Goal: Task Accomplishment & Management: Manage account settings

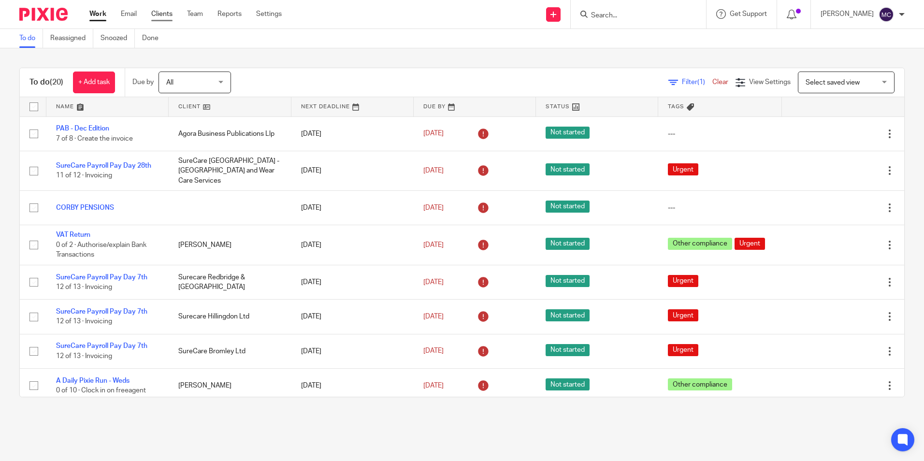
click at [165, 15] on link "Clients" at bounding box center [161, 14] width 21 height 10
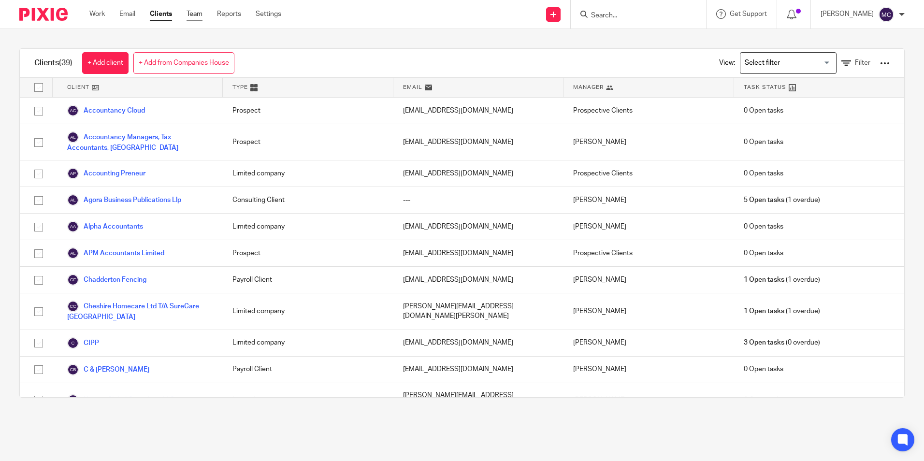
click at [197, 15] on link "Team" at bounding box center [195, 14] width 16 height 10
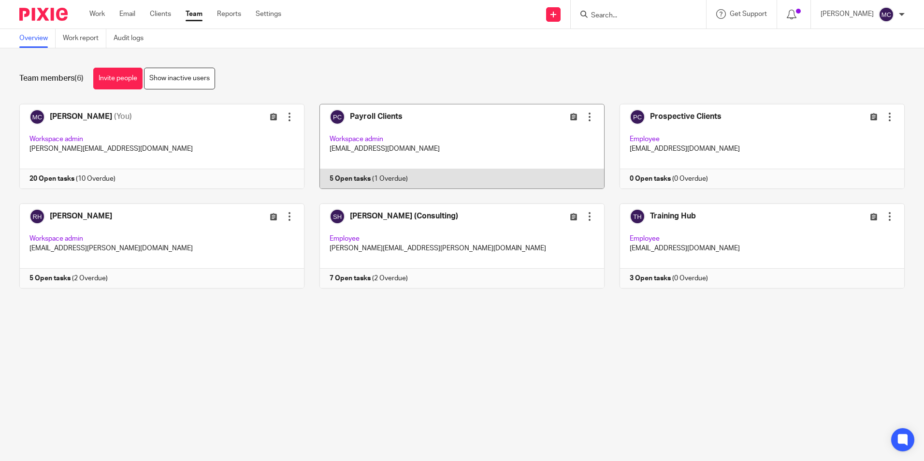
click at [397, 130] on link at bounding box center [455, 146] width 300 height 85
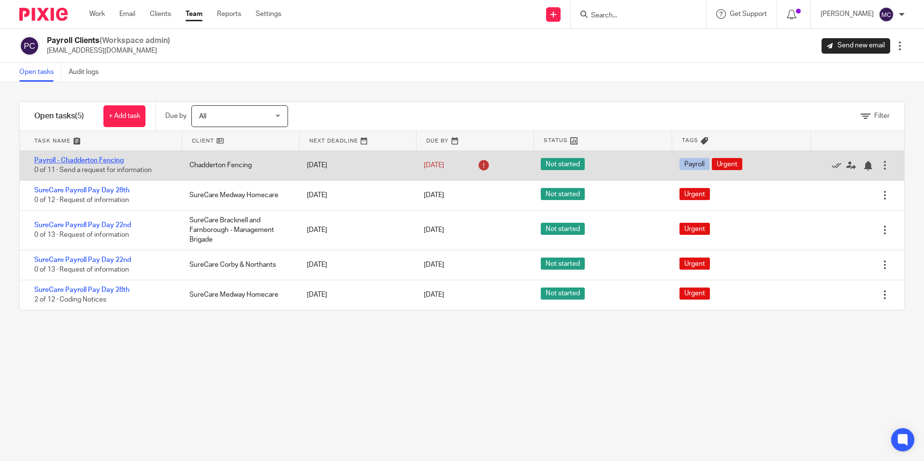
click at [108, 158] on link "Payroll - Chadderton Fencing" at bounding box center [78, 160] width 89 height 7
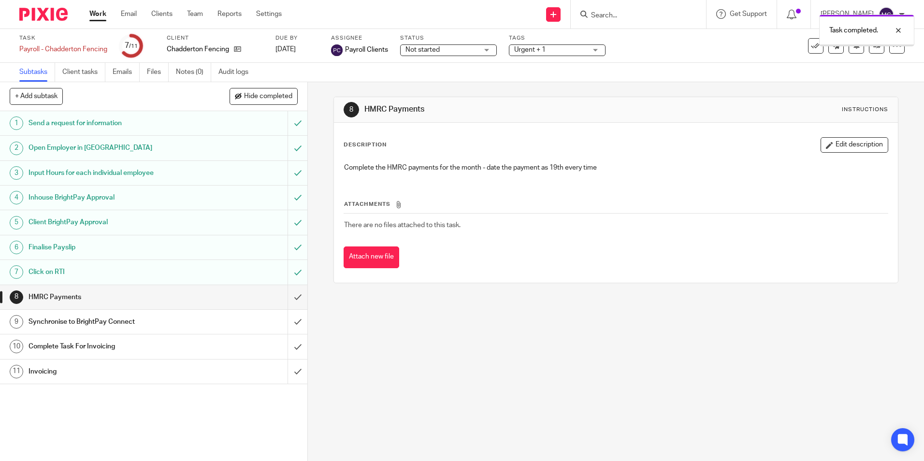
click at [286, 292] on input "submit" at bounding box center [153, 297] width 307 height 24
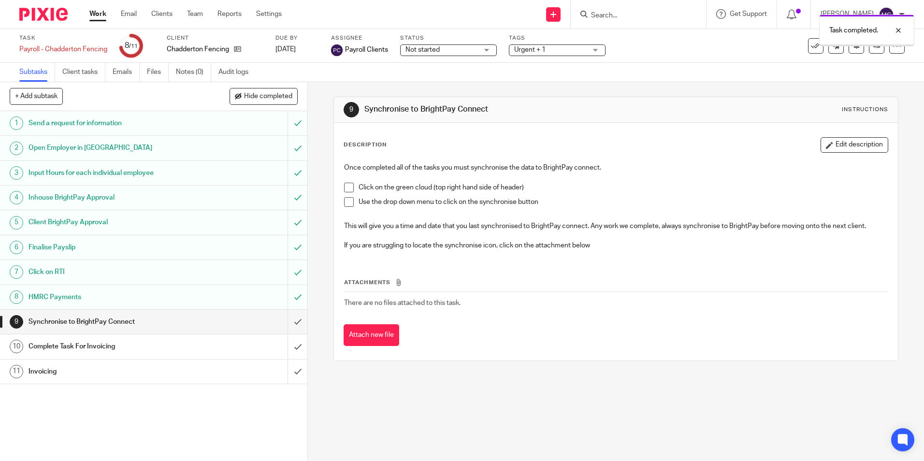
click at [289, 317] on input "submit" at bounding box center [153, 322] width 307 height 24
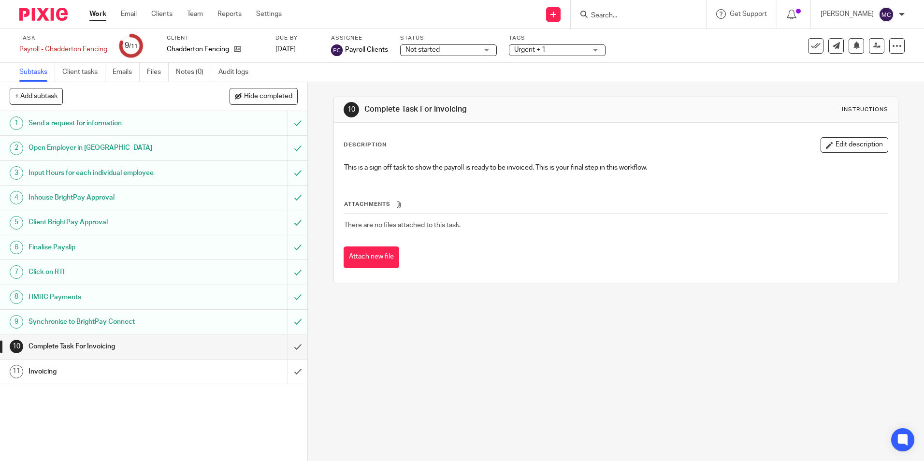
click at [286, 342] on input "submit" at bounding box center [153, 347] width 307 height 24
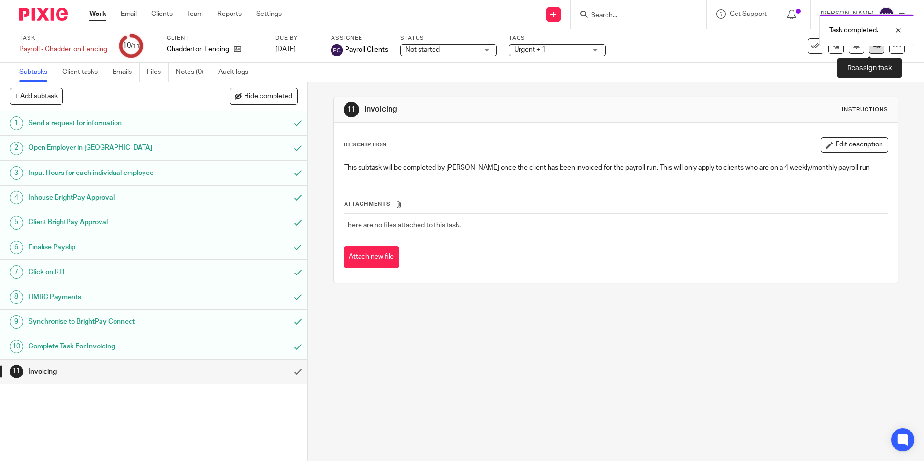
click at [869, 52] on link at bounding box center [876, 45] width 15 height 15
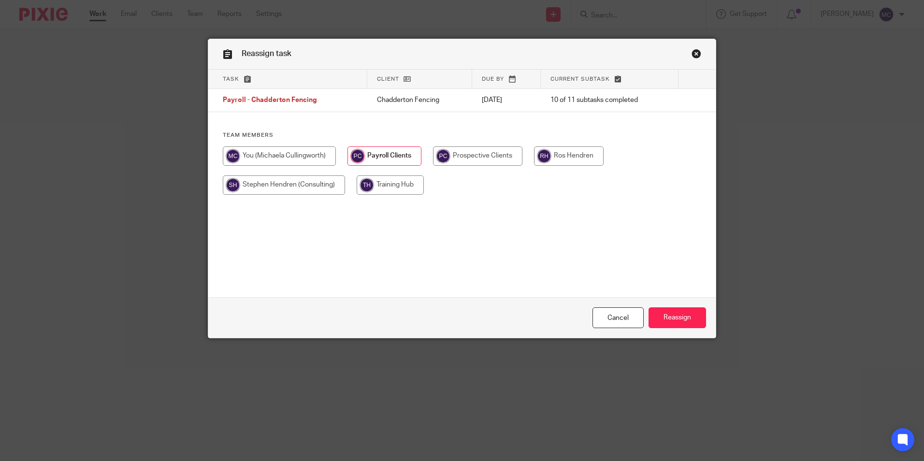
click at [311, 159] on input "radio" at bounding box center [279, 155] width 113 height 19
radio input "true"
click at [665, 318] on input "Reassign" at bounding box center [678, 317] width 58 height 21
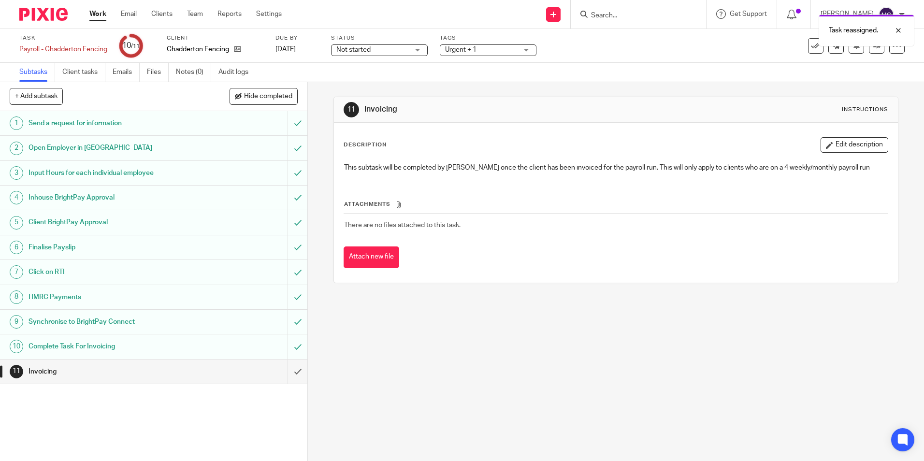
click at [424, 359] on div "11 Invoicing Instructions Description Edit description This subtask will be com…" at bounding box center [616, 271] width 616 height 379
click at [194, 14] on link "Team" at bounding box center [195, 14] width 16 height 10
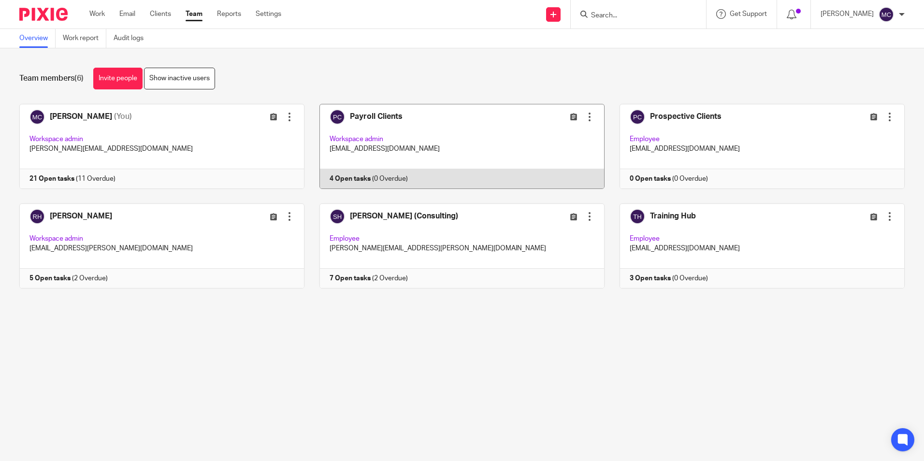
click at [418, 137] on link at bounding box center [455, 146] width 300 height 85
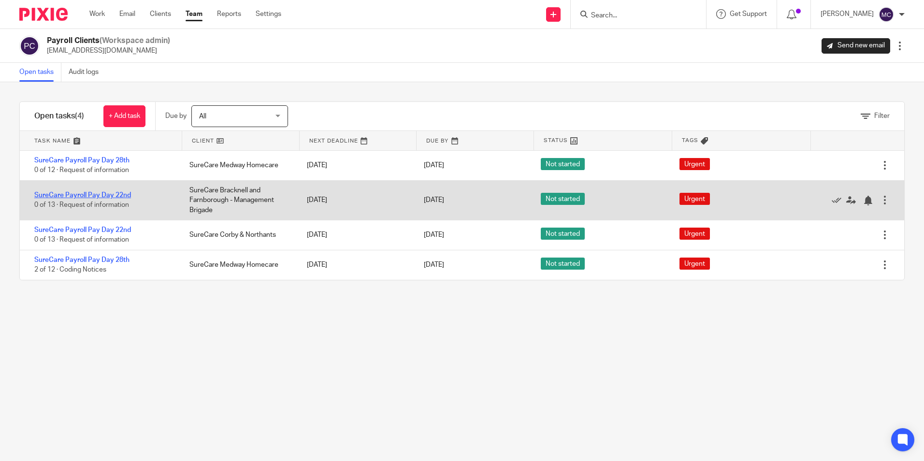
click at [103, 194] on link "SureCare Payroll Pay Day 22nd" at bounding box center [82, 195] width 97 height 7
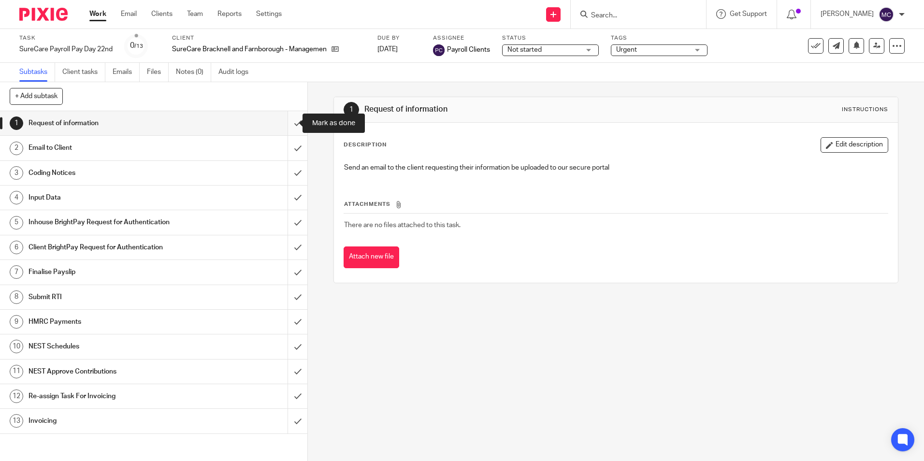
click at [284, 117] on input "submit" at bounding box center [153, 123] width 307 height 24
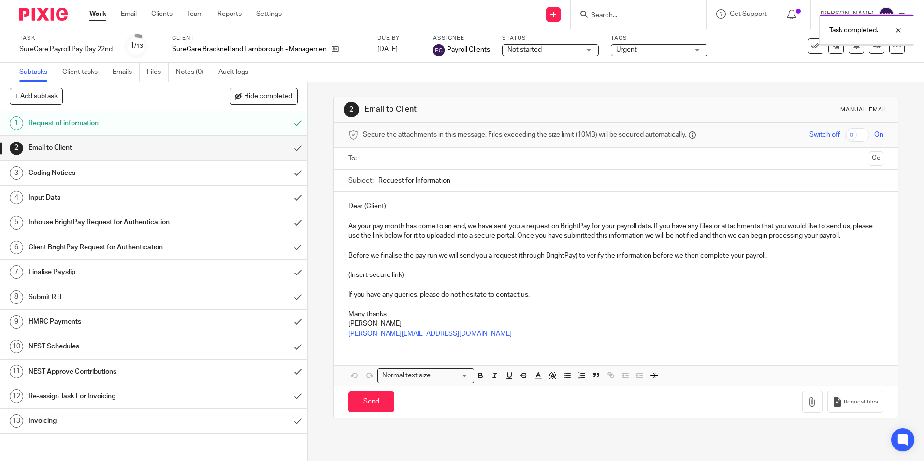
click at [373, 160] on input "text" at bounding box center [615, 158] width 498 height 11
drag, startPoint x: 383, startPoint y: 209, endPoint x: 362, endPoint y: 208, distance: 20.8
click at [362, 208] on p "Dear (Client)" at bounding box center [616, 209] width 535 height 10
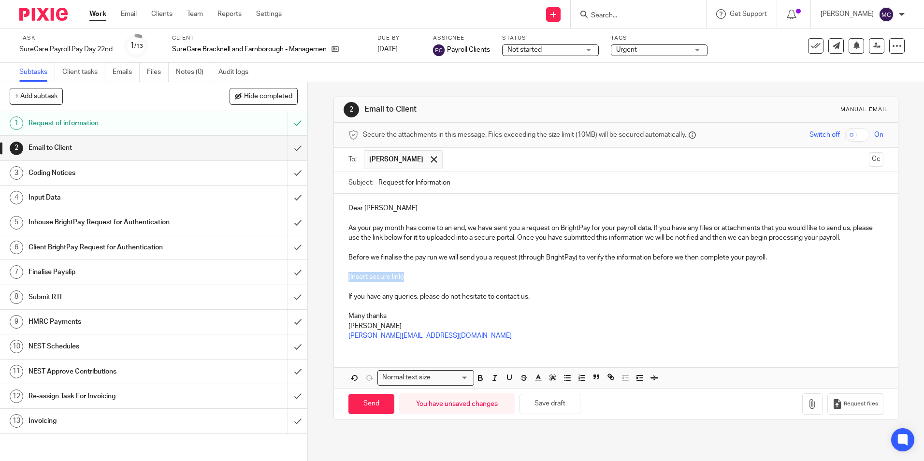
drag, startPoint x: 411, startPoint y: 278, endPoint x: 346, endPoint y: 277, distance: 64.8
click at [349, 277] on p "(Insert secure link)" at bounding box center [616, 277] width 535 height 10
click at [830, 408] on button "Request files" at bounding box center [856, 405] width 56 height 22
click at [383, 399] on input "Send" at bounding box center [372, 404] width 46 height 21
type input "Sent"
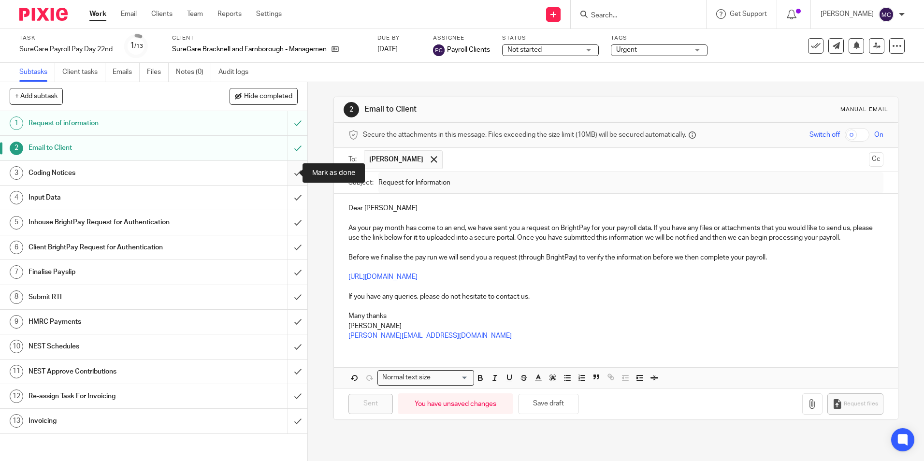
click at [289, 175] on input "submit" at bounding box center [153, 173] width 307 height 24
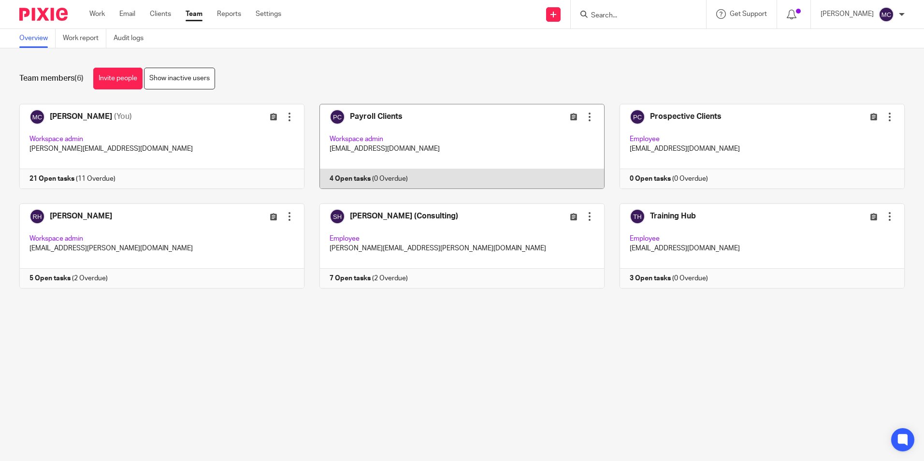
click at [422, 138] on link at bounding box center [455, 146] width 300 height 85
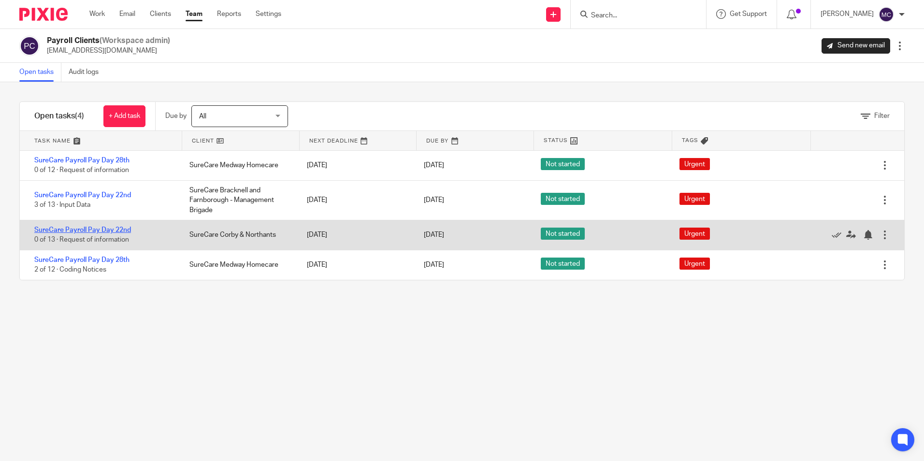
click at [88, 228] on link "SureCare Payroll Pay Day 22nd" at bounding box center [82, 230] width 97 height 7
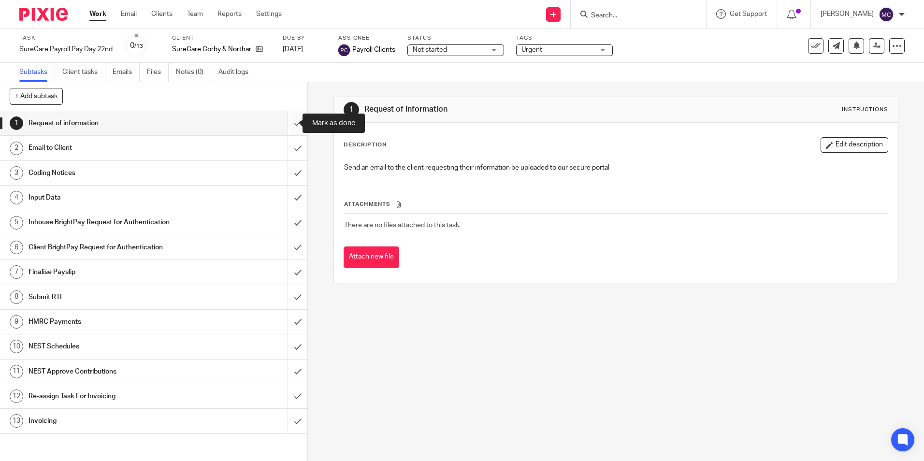
click at [292, 120] on input "submit" at bounding box center [153, 123] width 307 height 24
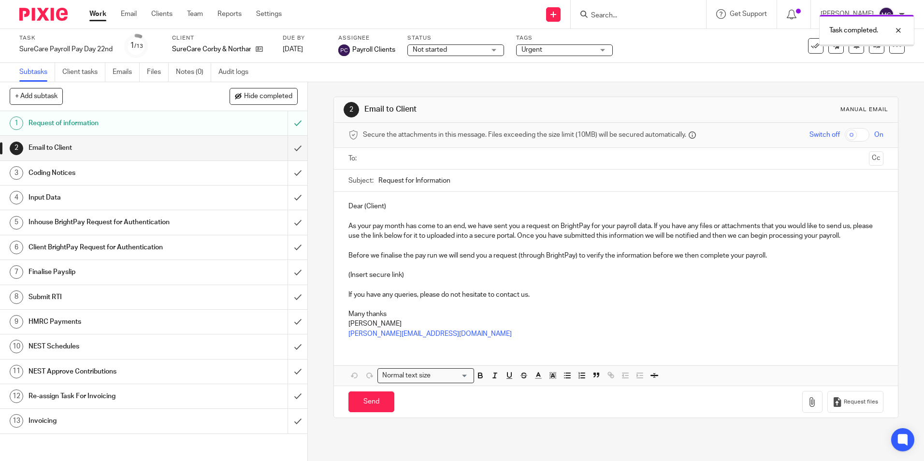
click at [383, 161] on input "text" at bounding box center [615, 158] width 498 height 11
drag, startPoint x: 388, startPoint y: 208, endPoint x: 361, endPoint y: 211, distance: 27.2
click at [361, 211] on p "Dear (Client)" at bounding box center [616, 209] width 535 height 10
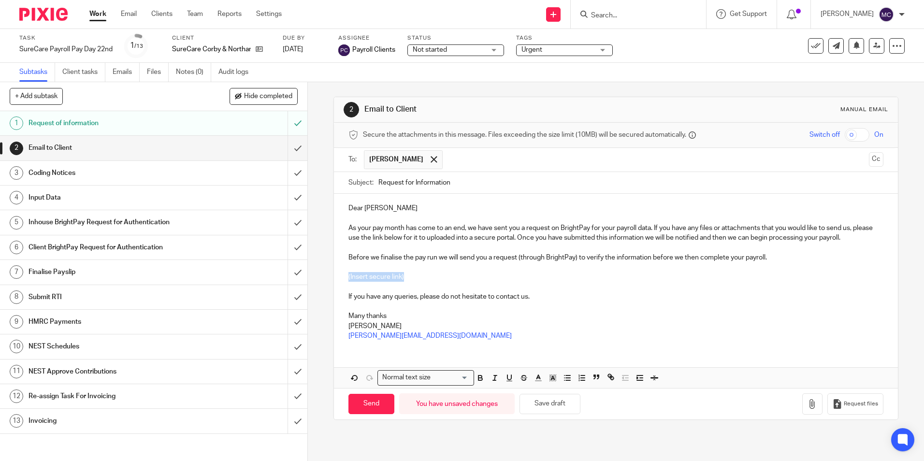
drag, startPoint x: 404, startPoint y: 278, endPoint x: 345, endPoint y: 279, distance: 59.0
click at [345, 279] on div "Dear Sahil As your pay month has come to an end, we have sent you a request on …" at bounding box center [616, 271] width 564 height 154
click at [844, 408] on span "Request files" at bounding box center [861, 404] width 34 height 8
click at [368, 403] on input "Send" at bounding box center [372, 404] width 46 height 21
type input "Sent"
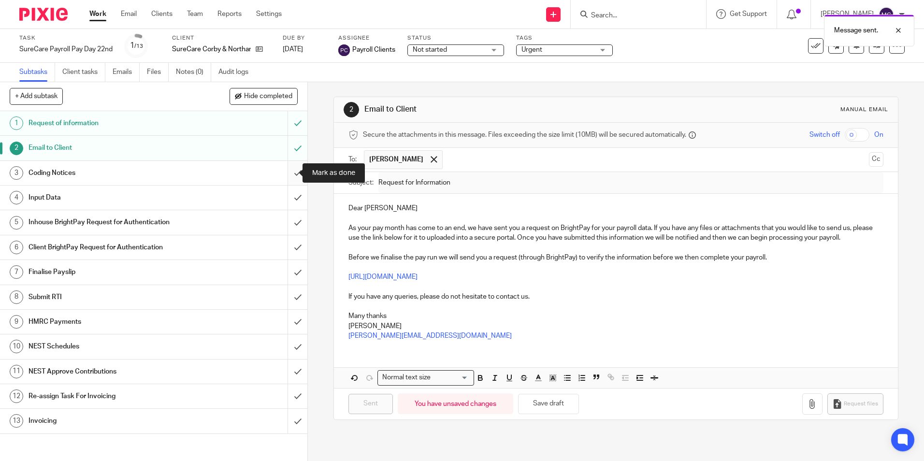
click at [283, 180] on input "submit" at bounding box center [153, 173] width 307 height 24
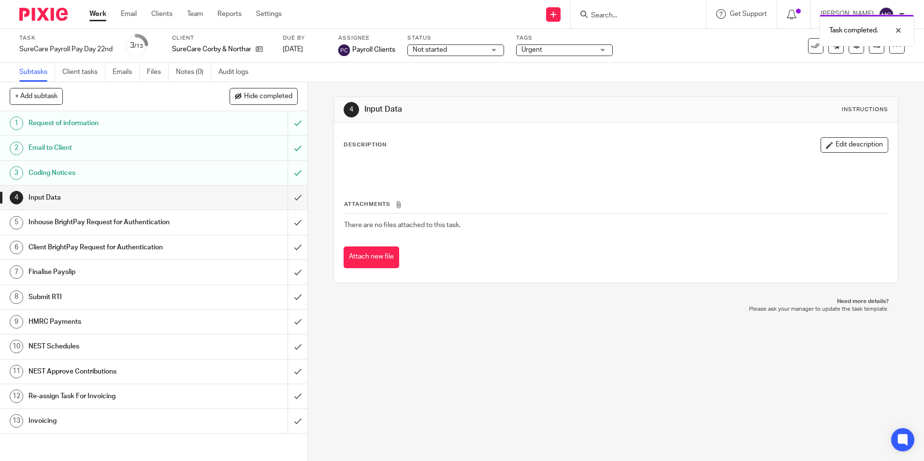
click at [197, 15] on link "Team" at bounding box center [195, 14] width 16 height 10
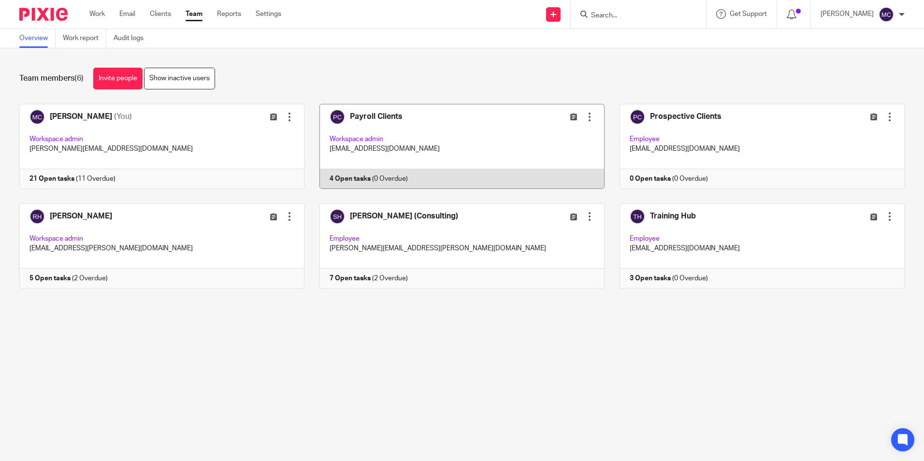
click at [448, 133] on link at bounding box center [455, 146] width 300 height 85
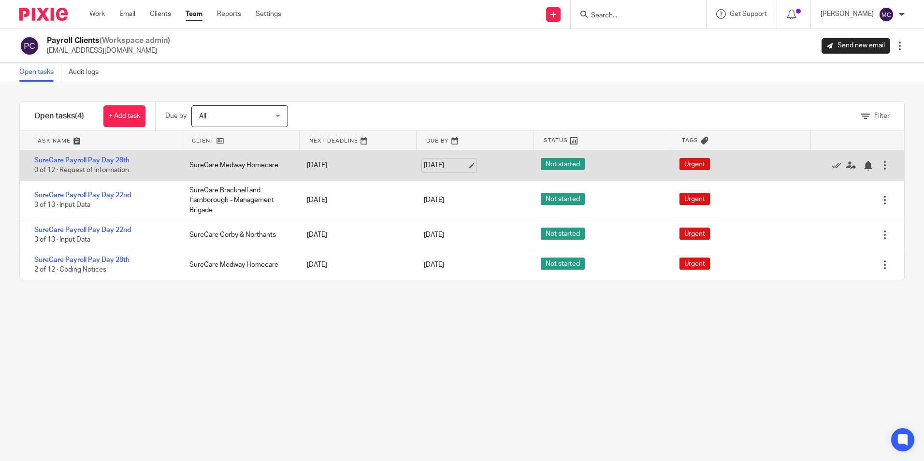
click at [430, 163] on link "16 Oct 2025" at bounding box center [446, 166] width 44 height 10
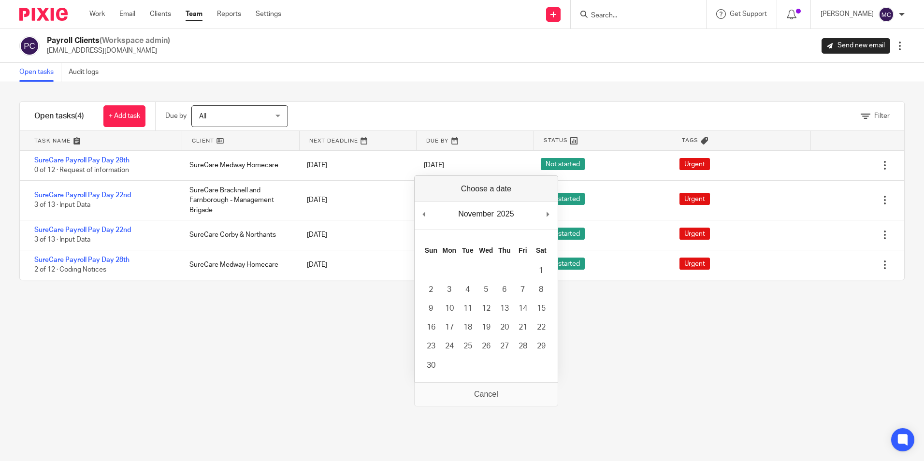
click at [663, 358] on div "Filter tasks Only show tasks matching all of these conditions 1 Client name Is …" at bounding box center [462, 271] width 924 height 379
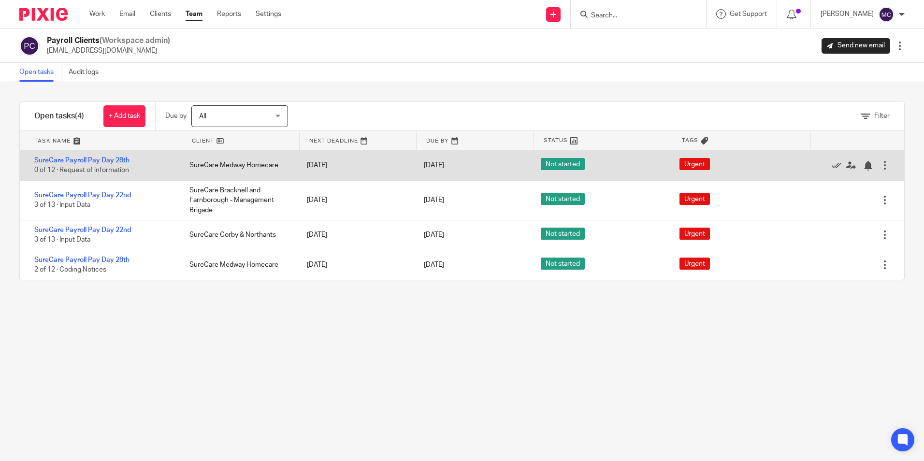
click at [880, 166] on div at bounding box center [885, 166] width 10 height 10
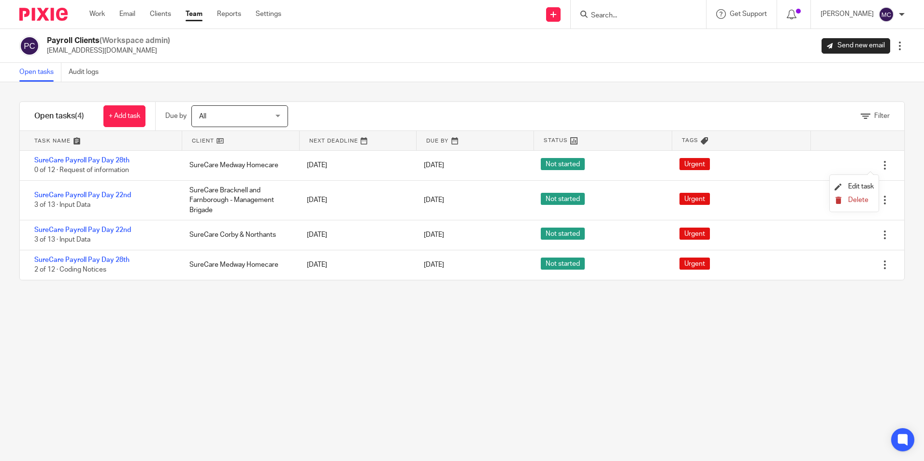
click at [859, 200] on span "Delete" at bounding box center [858, 200] width 20 height 7
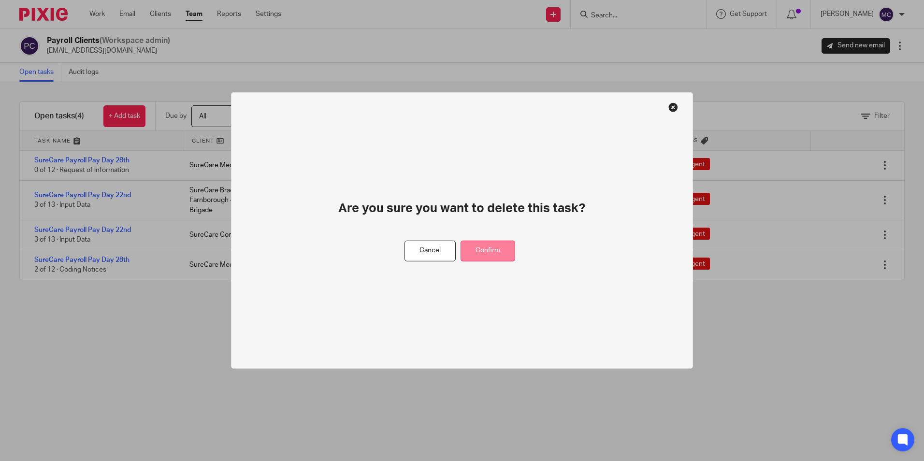
click at [475, 260] on button "Confirm" at bounding box center [488, 251] width 55 height 21
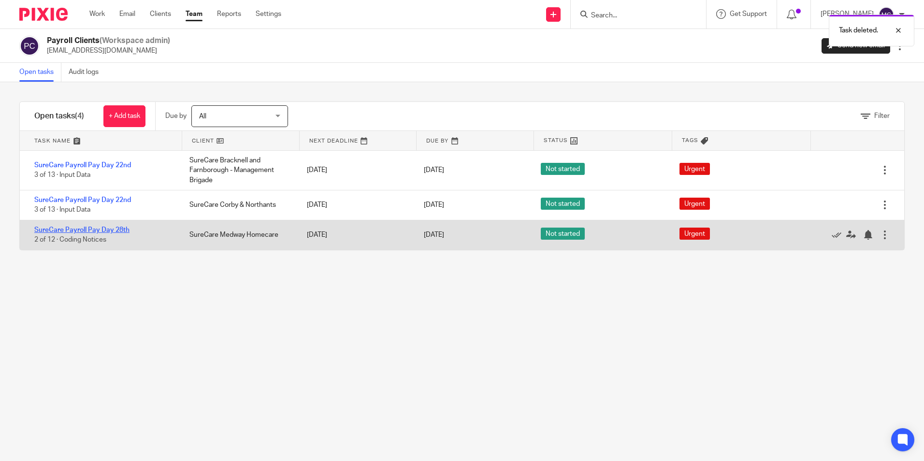
click at [71, 229] on link "SureCare Payroll Pay Day 28th" at bounding box center [81, 230] width 95 height 7
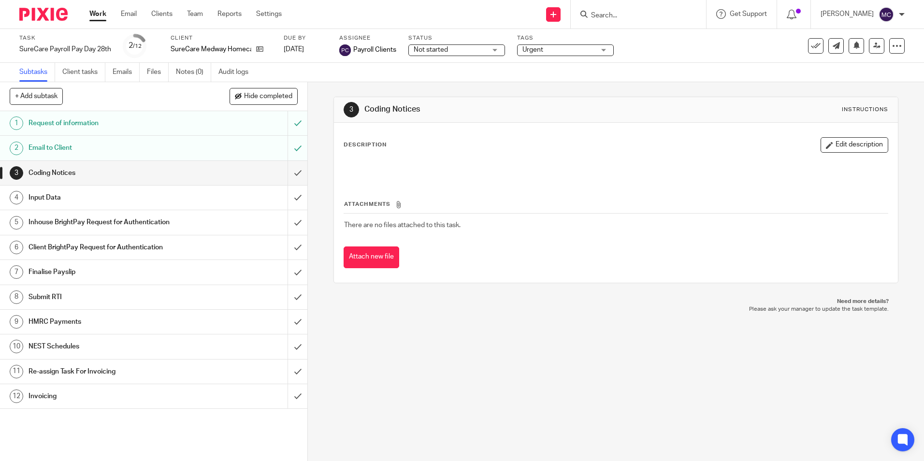
click at [102, 18] on link "Work" at bounding box center [97, 14] width 17 height 10
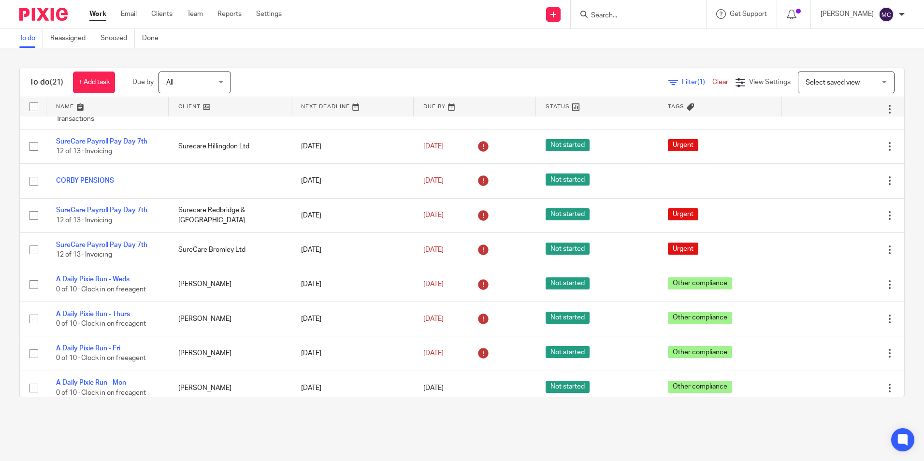
scroll to position [161, 0]
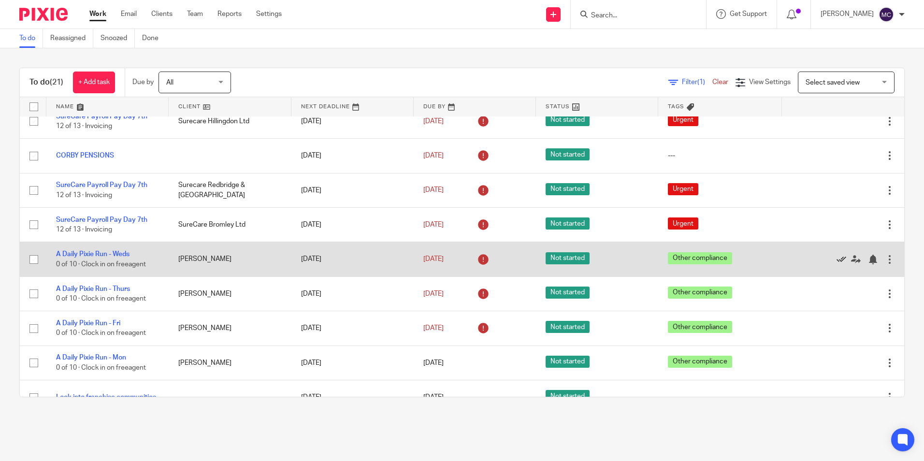
click at [837, 256] on icon at bounding box center [842, 260] width 10 height 10
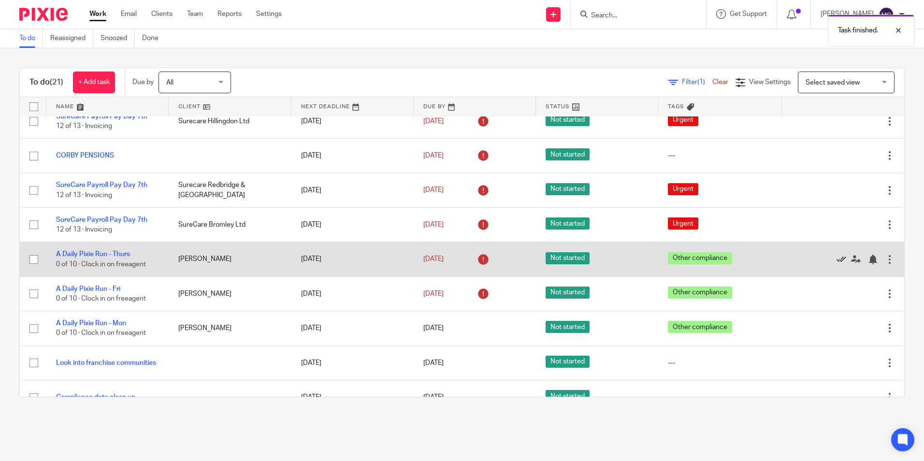
click at [837, 256] on icon at bounding box center [842, 260] width 10 height 10
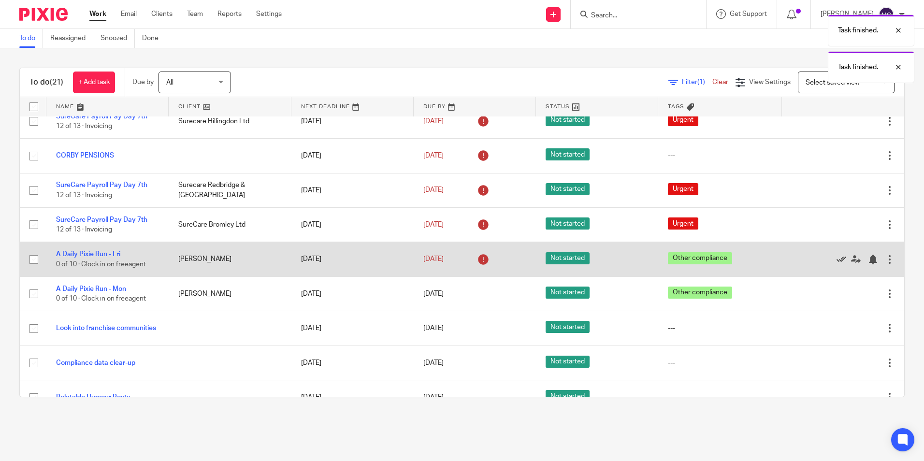
click at [837, 255] on icon at bounding box center [842, 260] width 10 height 10
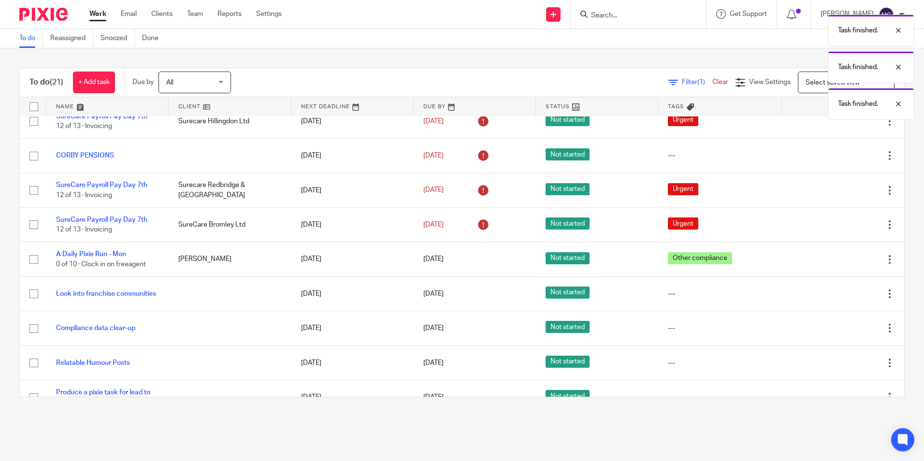
click at [837, 255] on icon at bounding box center [842, 260] width 10 height 10
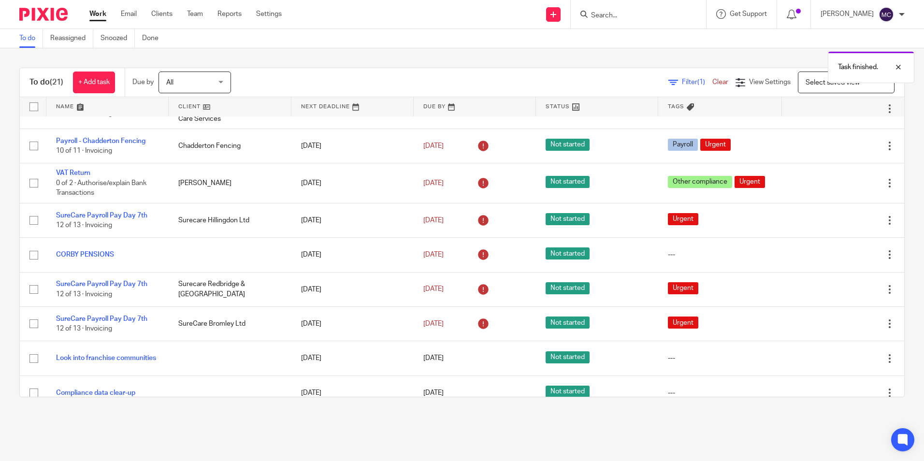
scroll to position [0, 0]
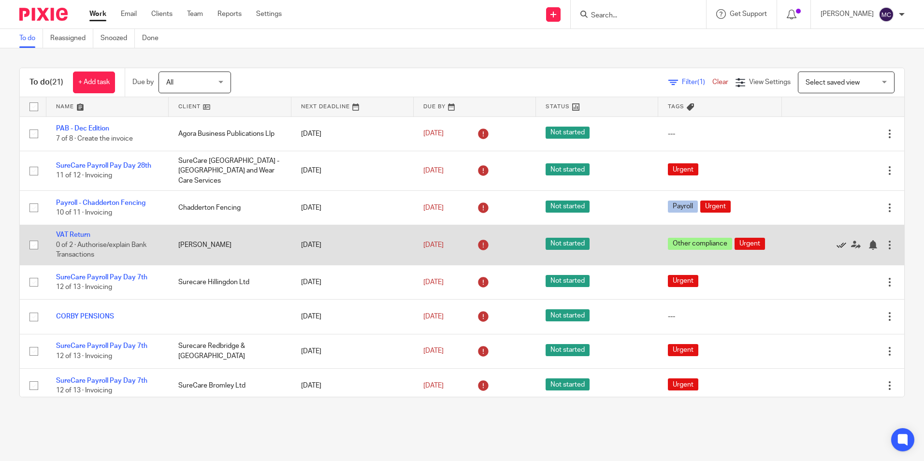
click at [837, 240] on icon at bounding box center [842, 245] width 10 height 10
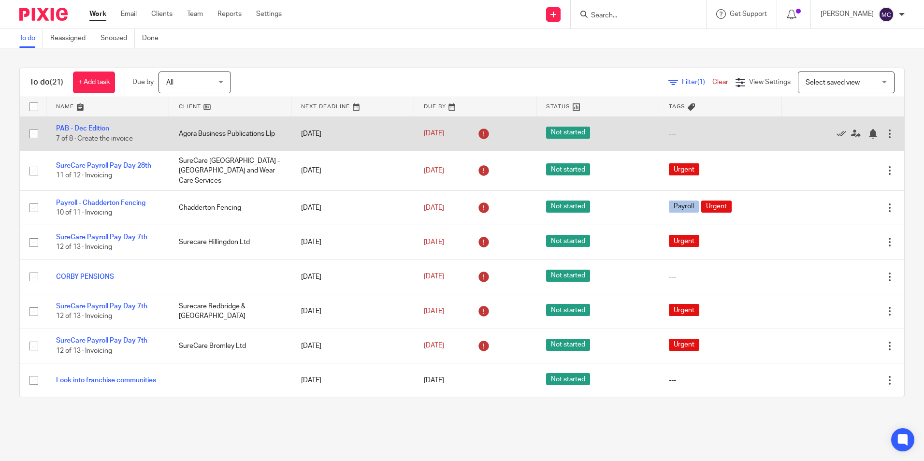
click at [95, 124] on td "PAB - Dec Edition 7 of 8 · Create the invoice" at bounding box center [107, 134] width 123 height 34
click at [94, 127] on link "PAB - Dec Edition" at bounding box center [82, 128] width 53 height 7
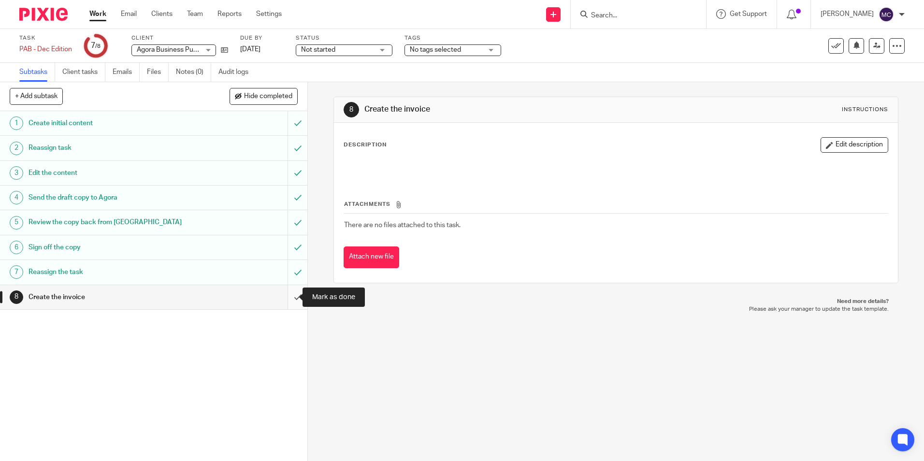
click at [291, 292] on input "submit" at bounding box center [153, 297] width 307 height 24
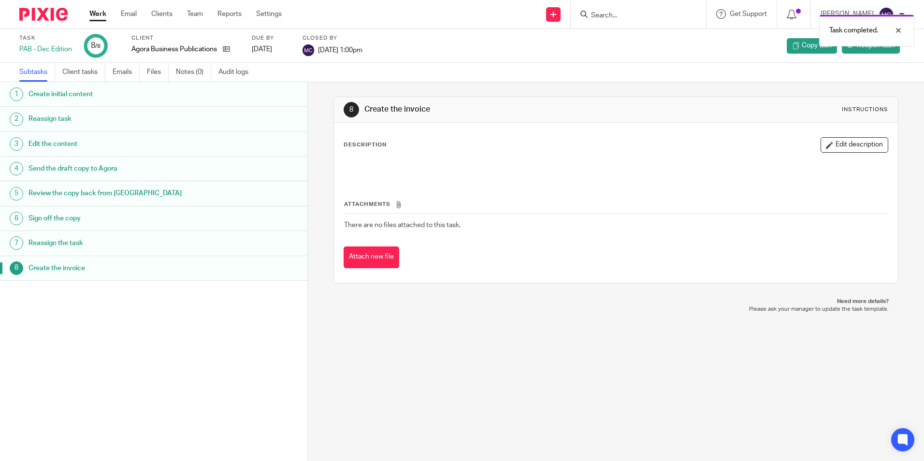
click at [96, 14] on link "Work" at bounding box center [97, 14] width 17 height 10
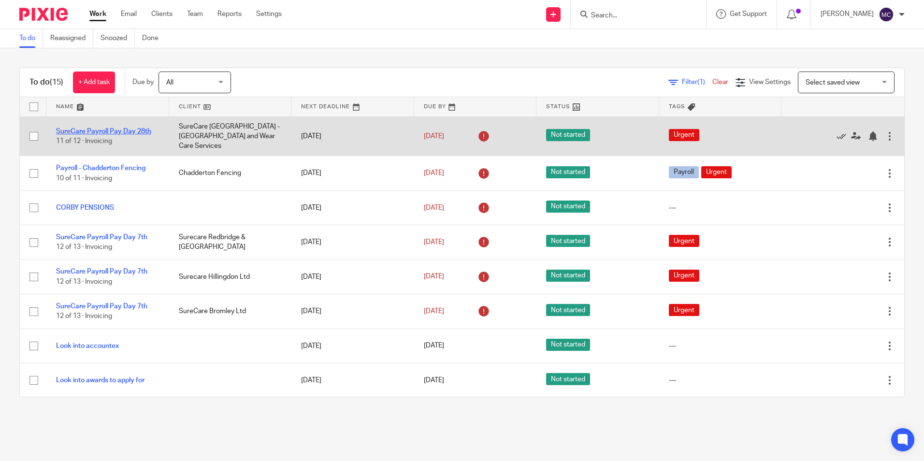
click at [98, 128] on link "SureCare Payroll Pay Day 28th" at bounding box center [103, 131] width 95 height 7
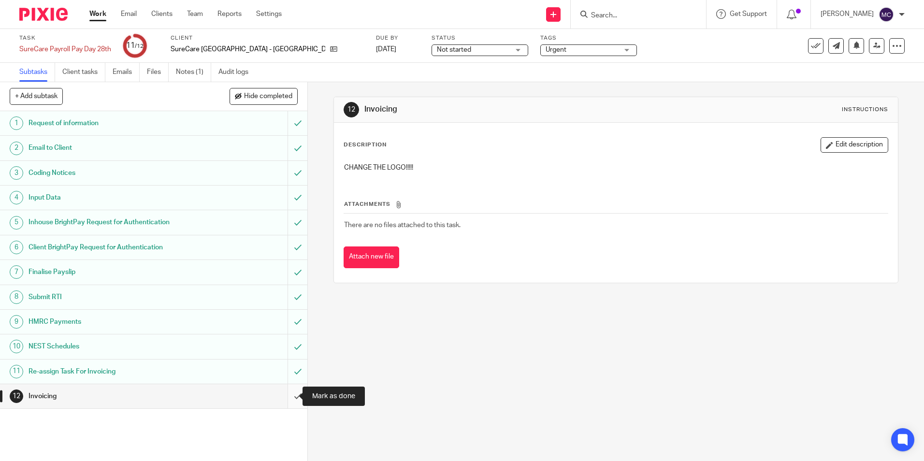
click at [290, 395] on input "submit" at bounding box center [153, 396] width 307 height 24
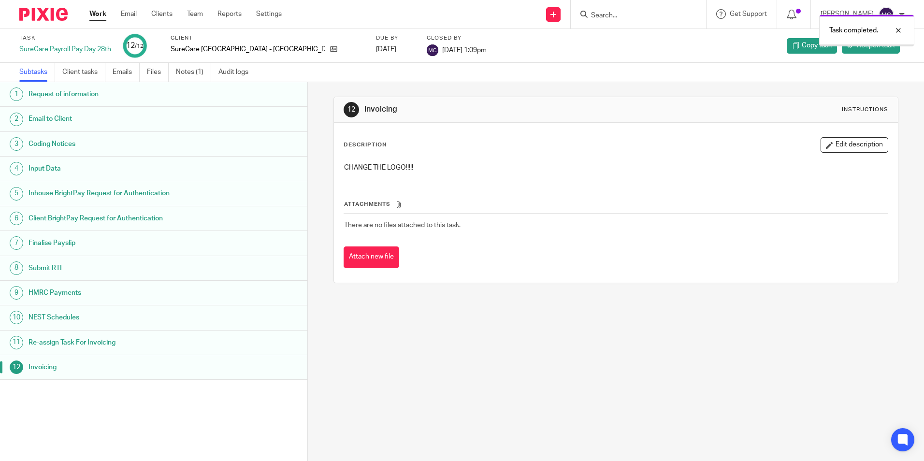
click at [105, 13] on link "Work" at bounding box center [97, 14] width 17 height 10
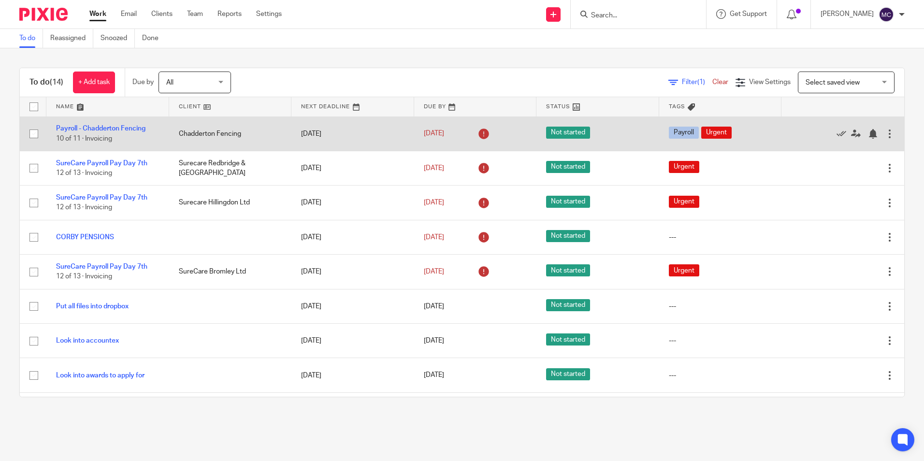
click at [115, 125] on td "Payroll - Chadderton Fencing 10 of 11 · Invoicing" at bounding box center [107, 134] width 123 height 34
click at [114, 128] on link "Payroll - Chadderton Fencing" at bounding box center [100, 128] width 89 height 7
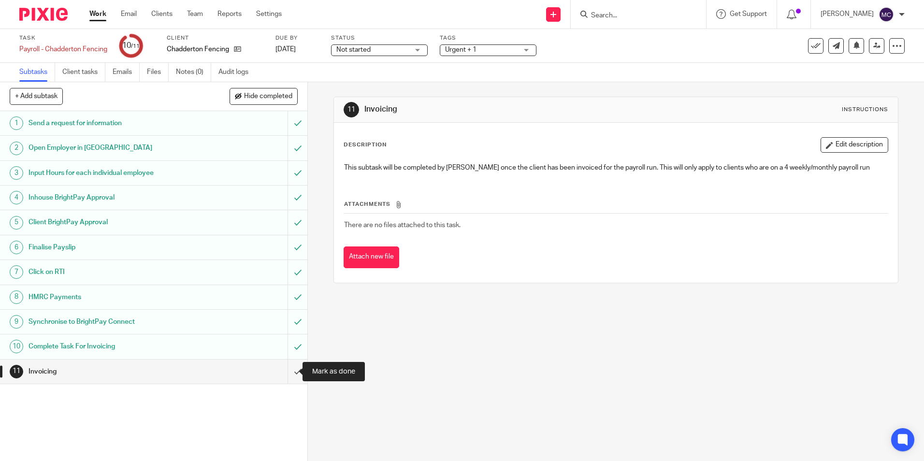
click at [280, 374] on input "submit" at bounding box center [153, 372] width 307 height 24
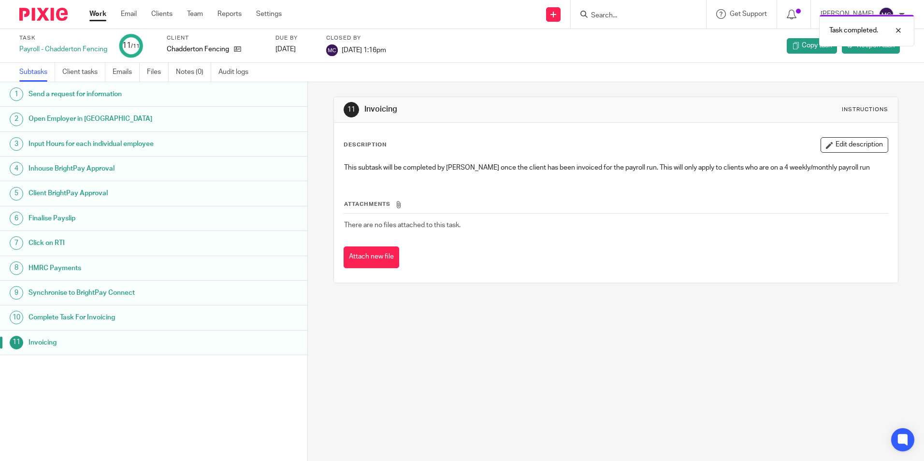
click at [99, 14] on link "Work" at bounding box center [97, 14] width 17 height 10
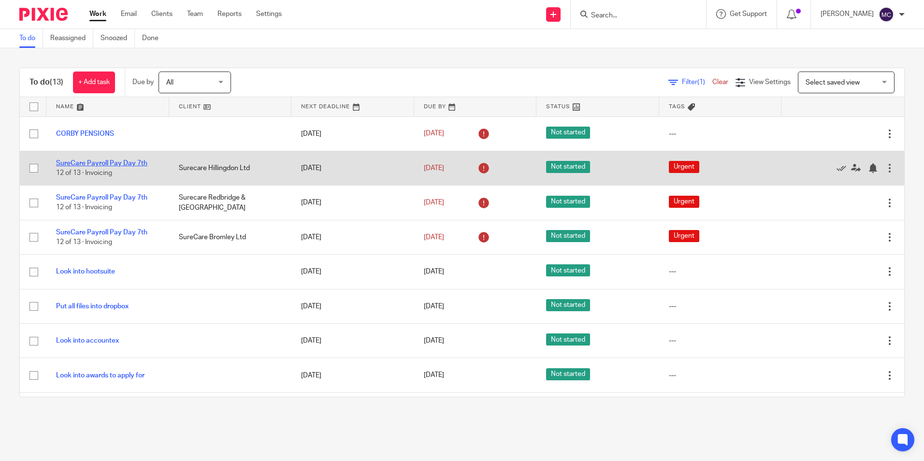
click at [120, 163] on link "SureCare Payroll Pay Day 7th" at bounding box center [101, 163] width 91 height 7
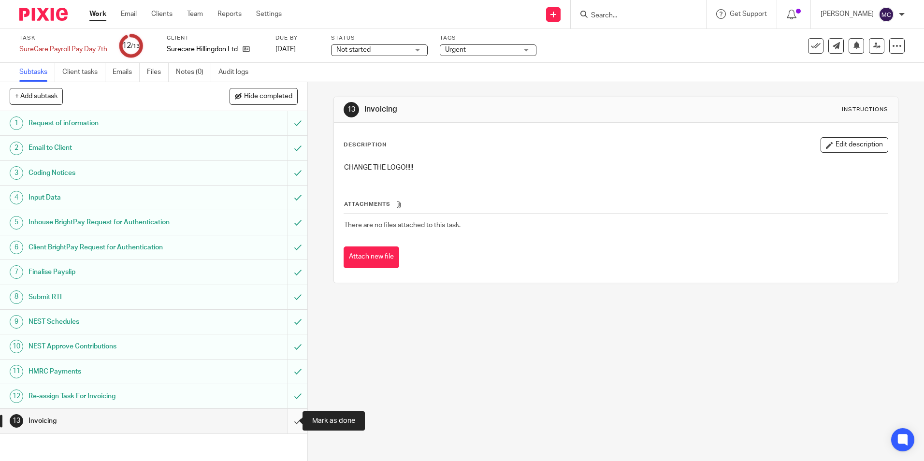
click at [292, 418] on input "submit" at bounding box center [153, 421] width 307 height 24
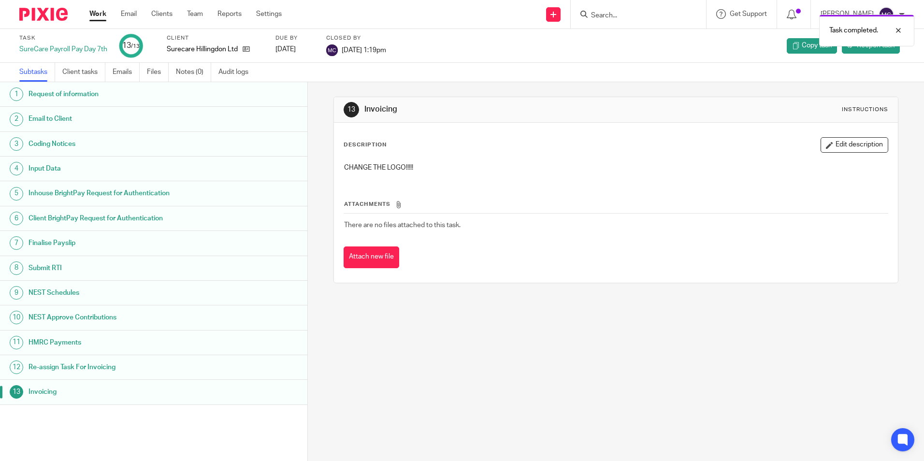
click at [104, 15] on link "Work" at bounding box center [97, 14] width 17 height 10
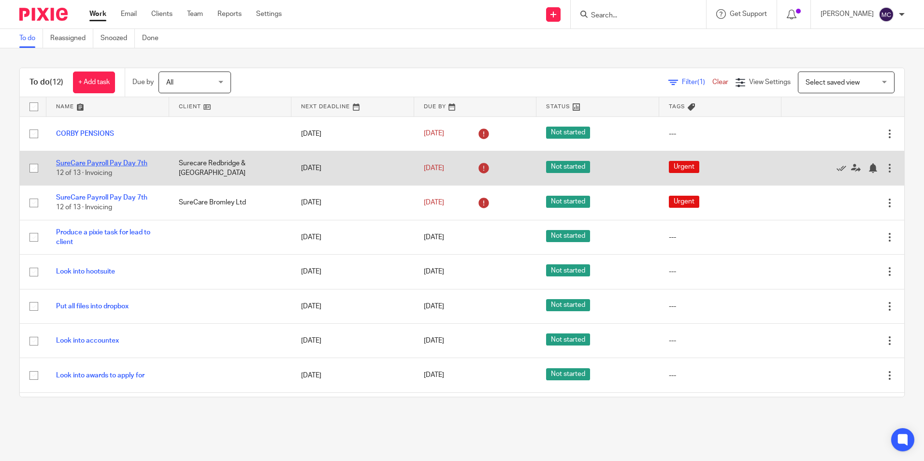
click at [93, 162] on link "SureCare Payroll Pay Day 7th" at bounding box center [101, 163] width 91 height 7
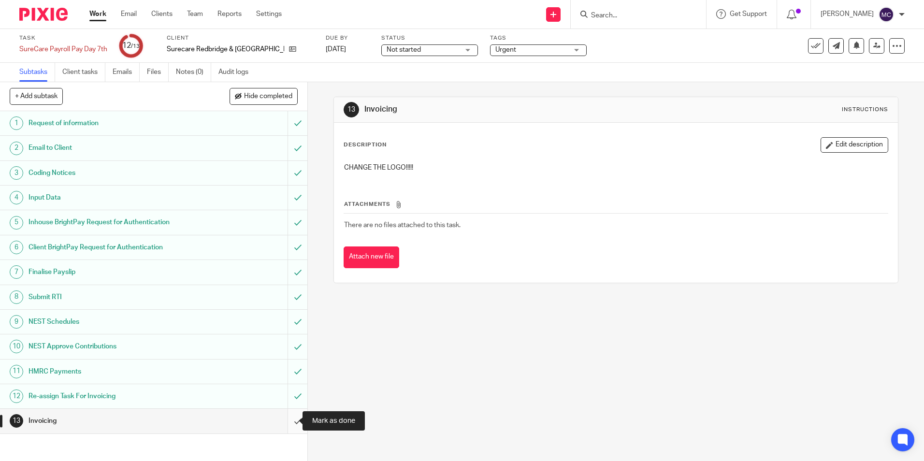
click at [288, 418] on input "submit" at bounding box center [153, 421] width 307 height 24
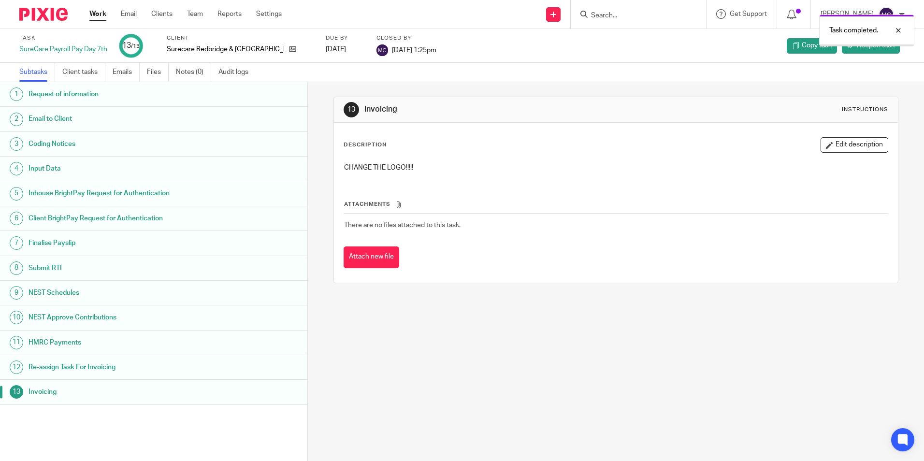
click at [95, 15] on link "Work" at bounding box center [97, 14] width 17 height 10
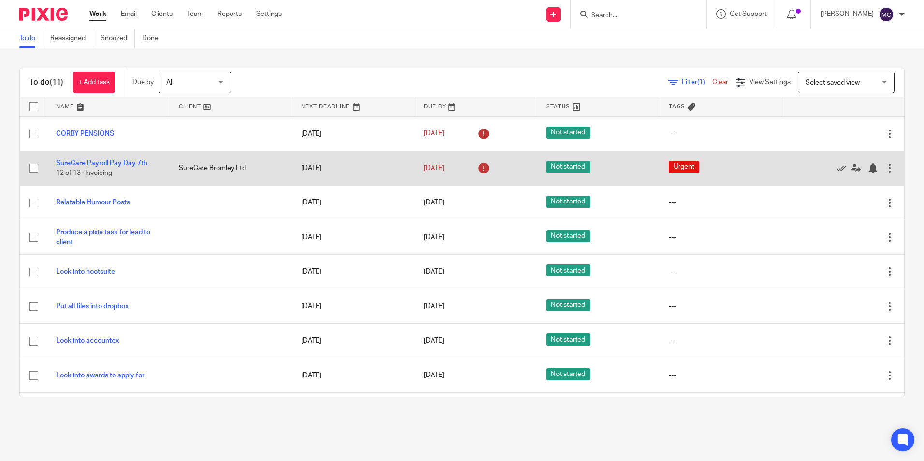
click at [88, 161] on link "SureCare Payroll Pay Day 7th" at bounding box center [101, 163] width 91 height 7
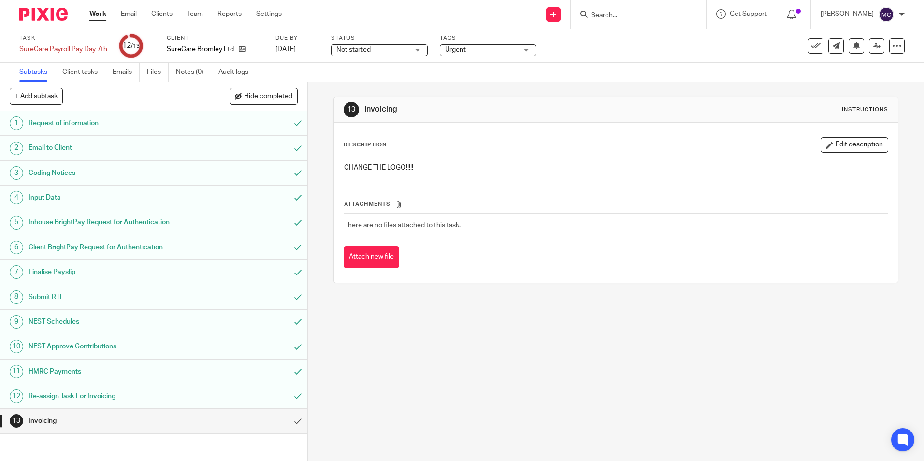
click at [370, 415] on div "13 Invoicing Instructions Description Edit description CHANGE THE LOGO!!!!! Att…" at bounding box center [616, 271] width 616 height 379
click at [96, 18] on link "Work" at bounding box center [97, 14] width 17 height 10
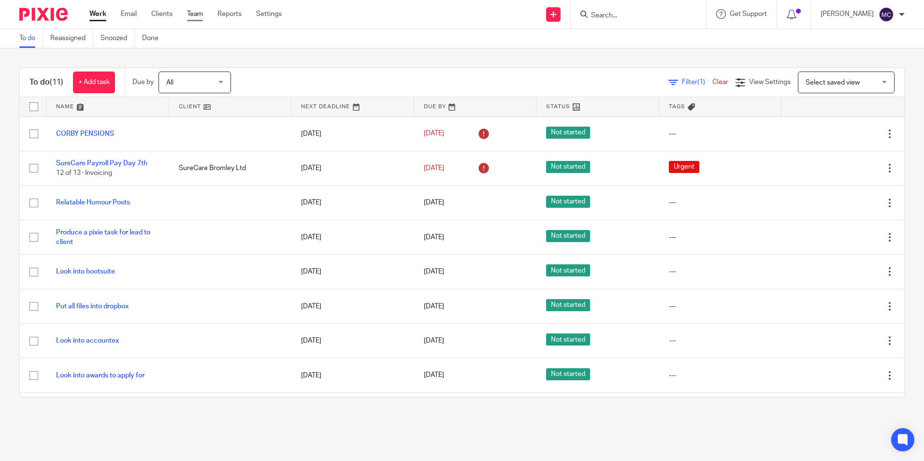
click at [195, 16] on link "Team" at bounding box center [195, 14] width 16 height 10
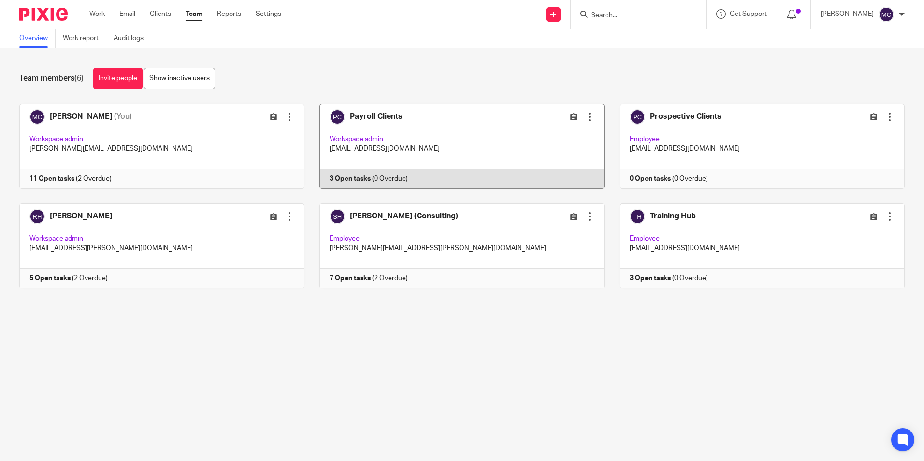
click at [373, 135] on link at bounding box center [455, 146] width 300 height 85
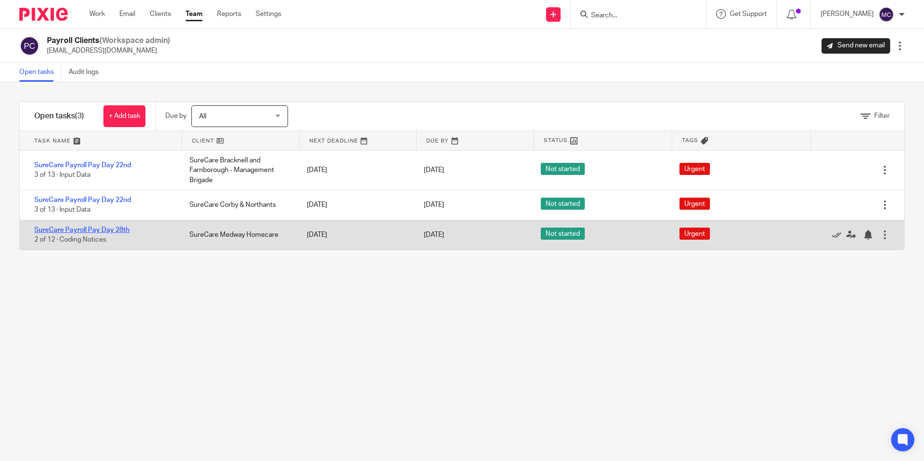
click at [113, 232] on link "SureCare Payroll Pay Day 28th" at bounding box center [81, 230] width 95 height 7
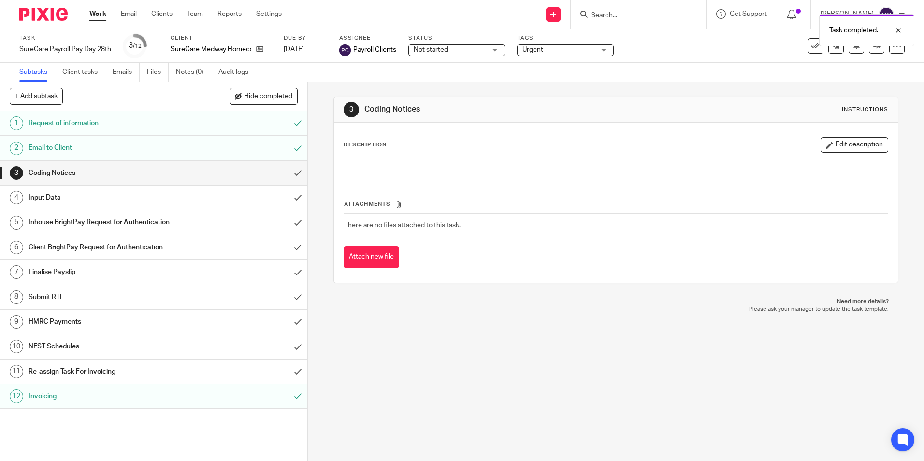
click at [93, 11] on link "Work" at bounding box center [97, 14] width 17 height 10
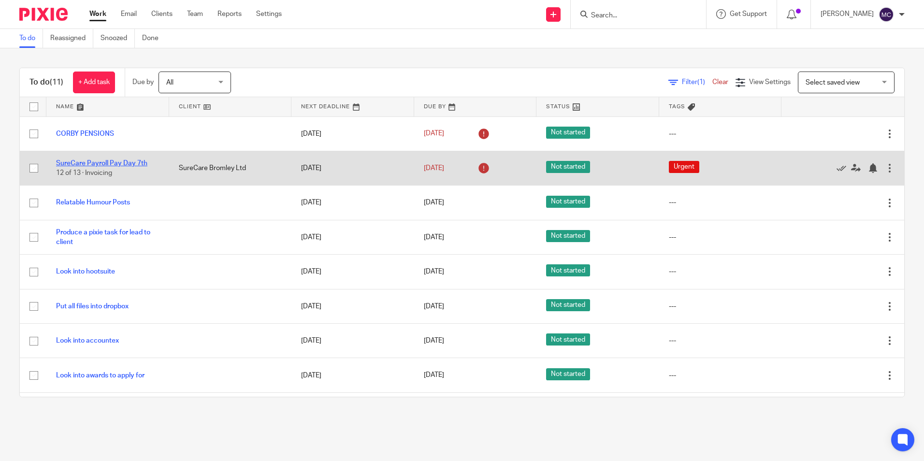
click at [137, 166] on link "SureCare Payroll Pay Day 7th" at bounding box center [101, 163] width 91 height 7
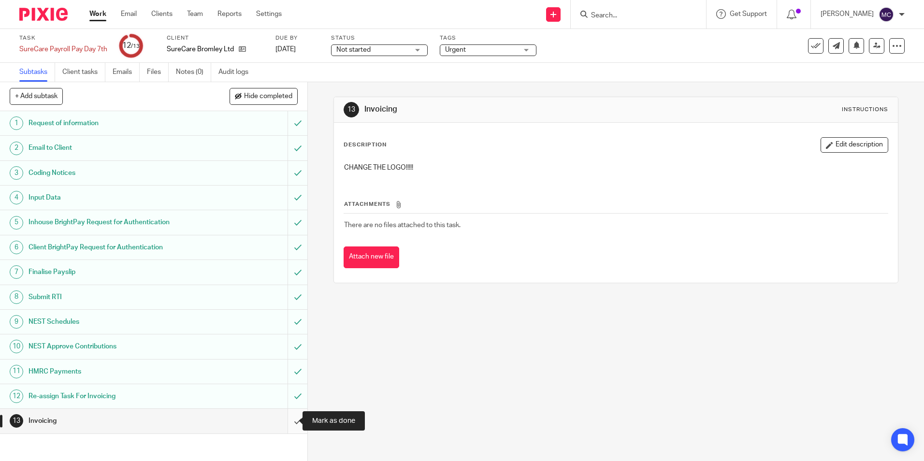
click at [290, 421] on input "submit" at bounding box center [153, 421] width 307 height 24
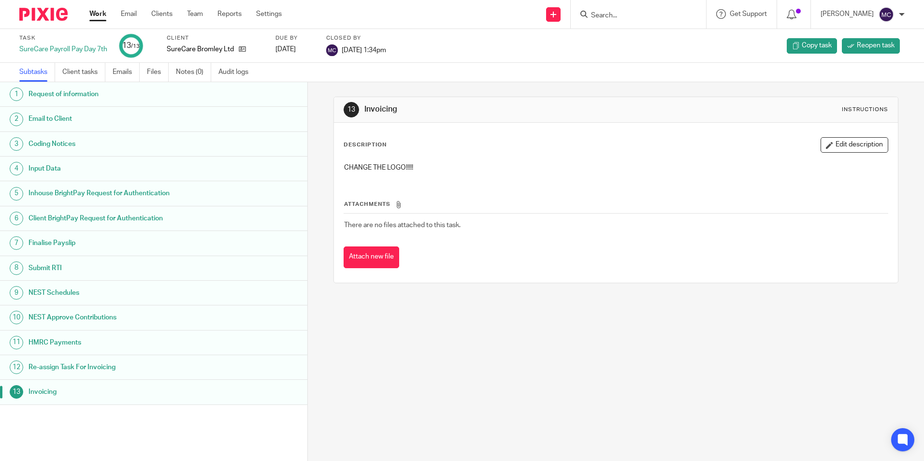
click at [97, 10] on link "Work" at bounding box center [97, 14] width 17 height 10
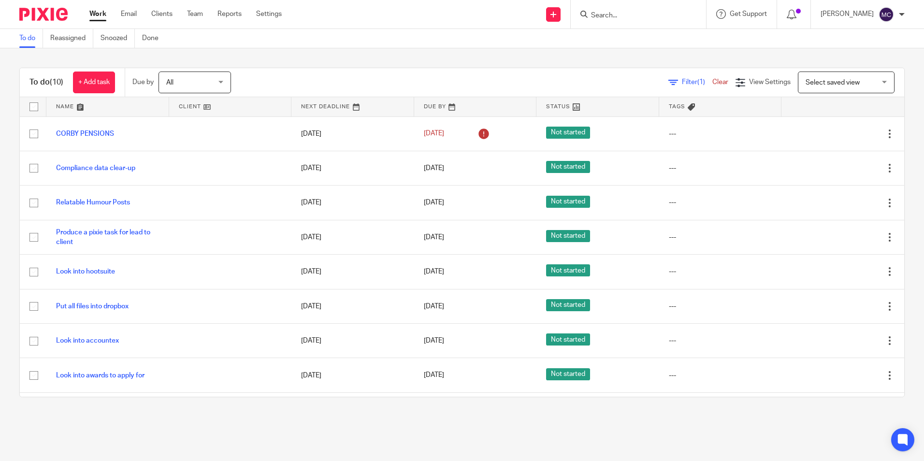
scroll to position [65, 0]
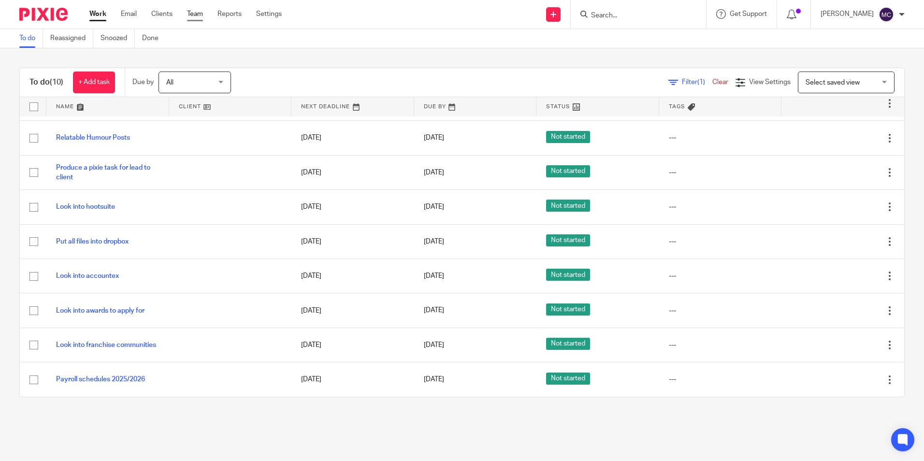
click at [198, 15] on link "Team" at bounding box center [195, 14] width 16 height 10
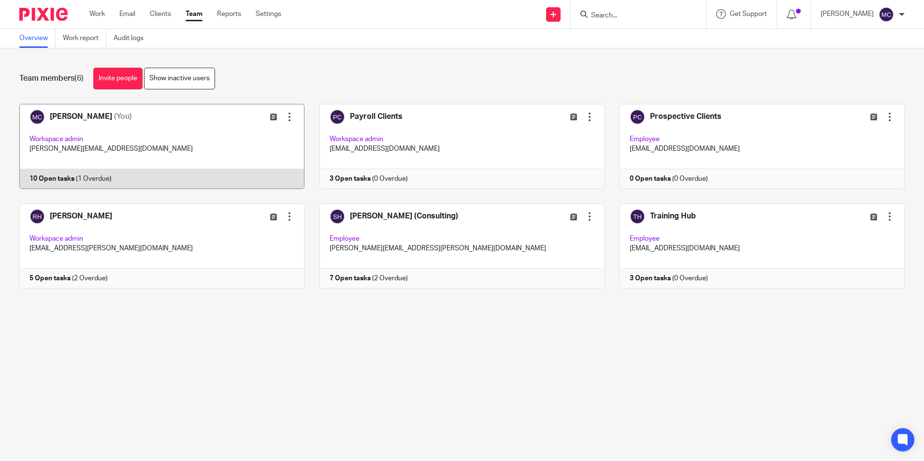
click at [75, 110] on link at bounding box center [154, 146] width 300 height 85
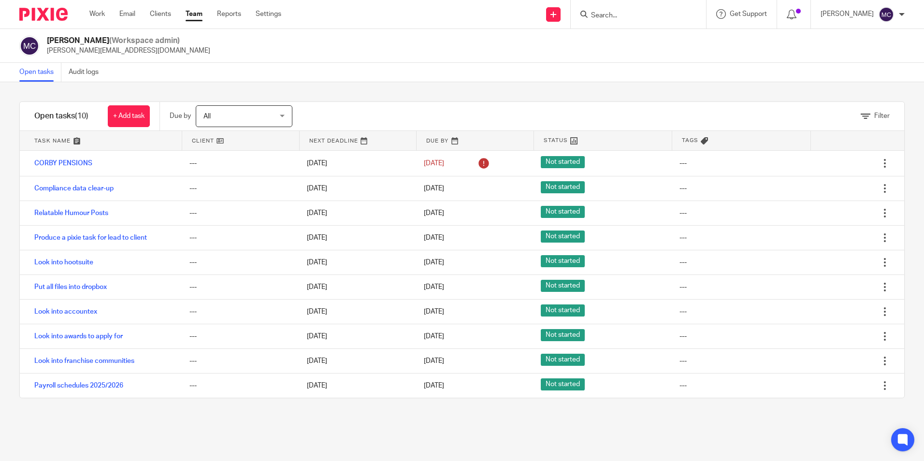
click at [195, 16] on link "Team" at bounding box center [194, 14] width 17 height 10
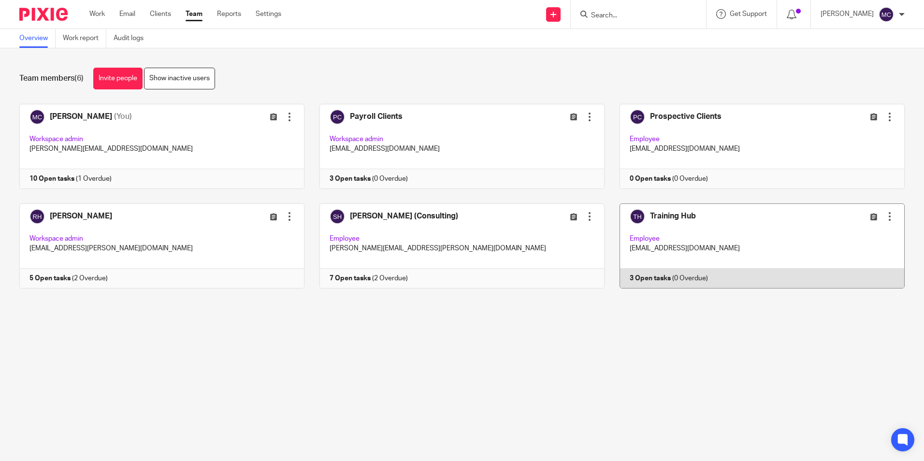
click at [649, 251] on link at bounding box center [755, 246] width 300 height 85
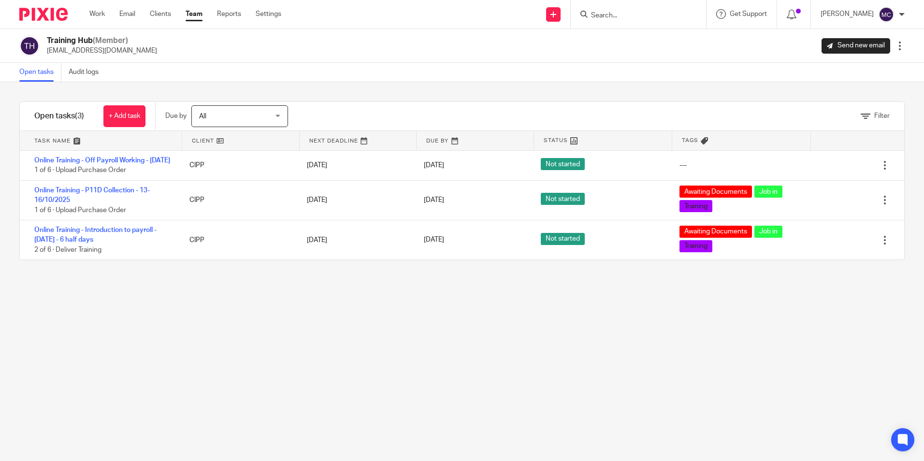
click at [108, 306] on div "Filter tasks Only show tasks matching all of these conditions 1 Client name Is …" at bounding box center [462, 271] width 924 height 379
